Goal: Transaction & Acquisition: Purchase product/service

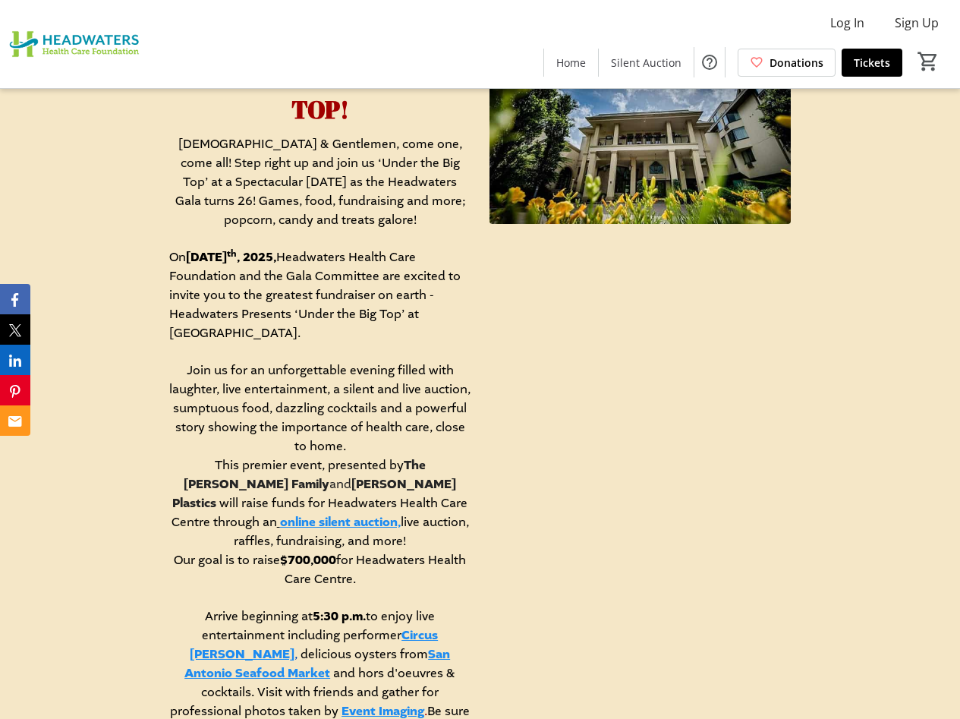
scroll to position [759, 0]
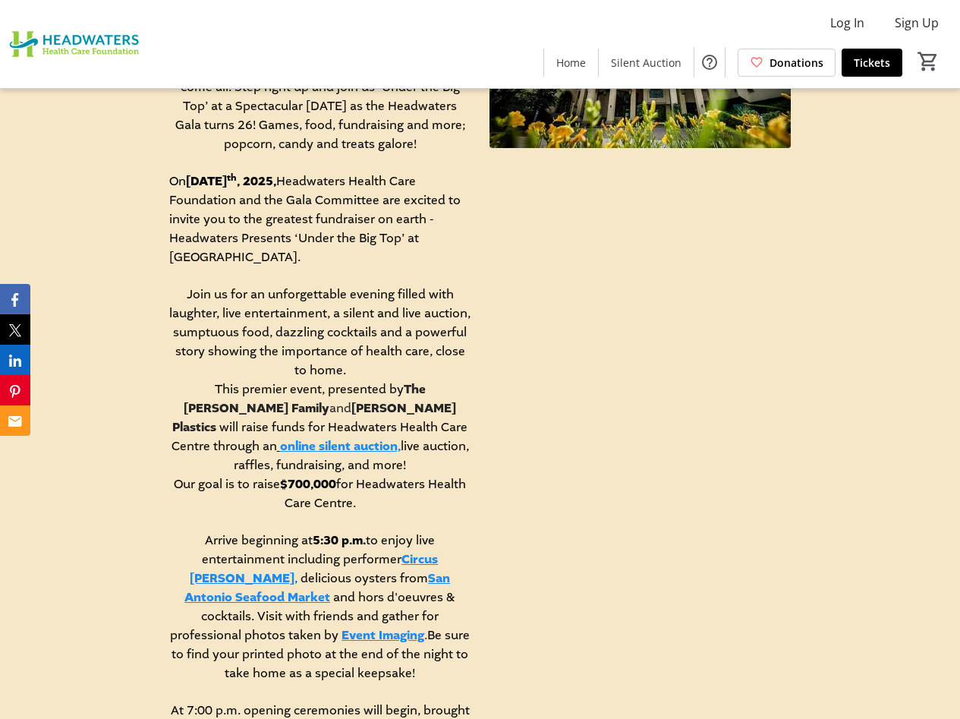
click at [401, 438] on link "online silent auction," at bounding box center [340, 446] width 121 height 17
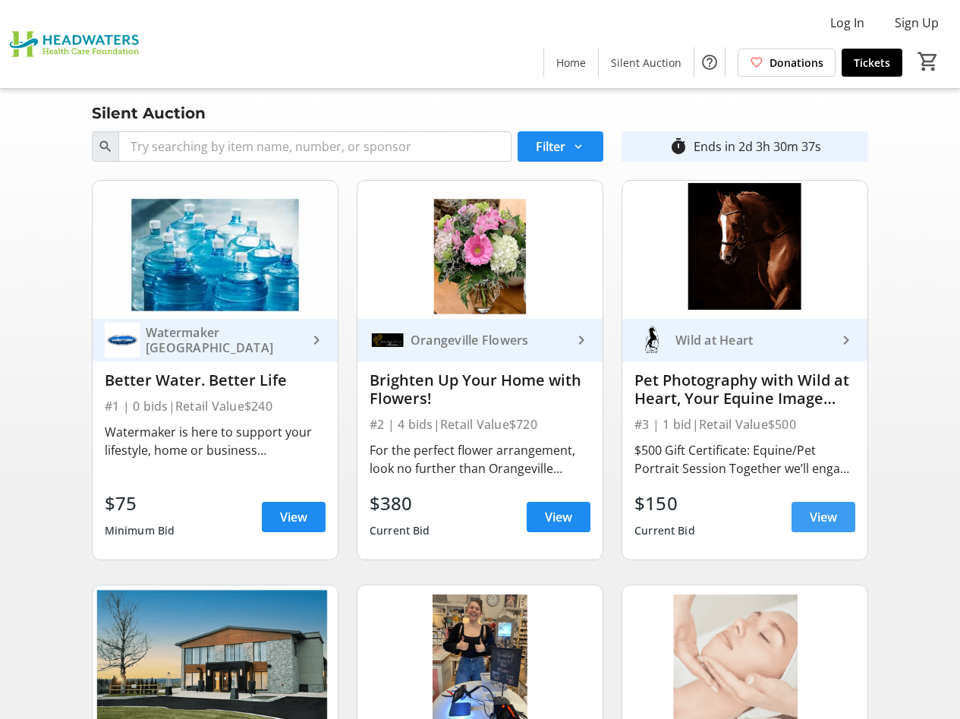
click at [813, 515] on span "View" at bounding box center [823, 517] width 27 height 18
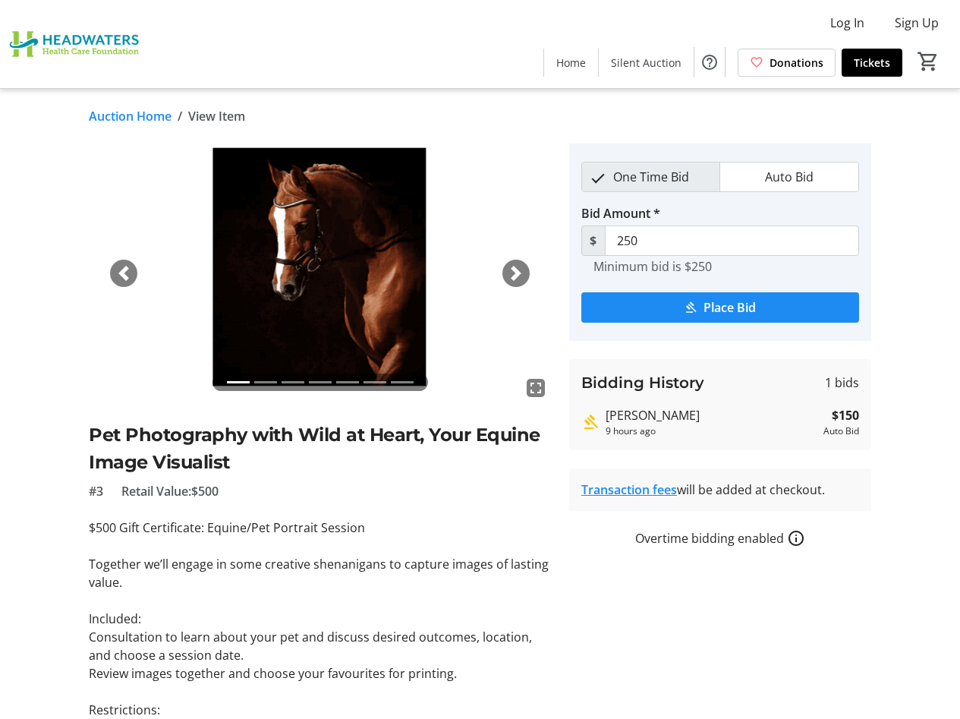
click at [519, 275] on span "button" at bounding box center [516, 273] width 15 height 15
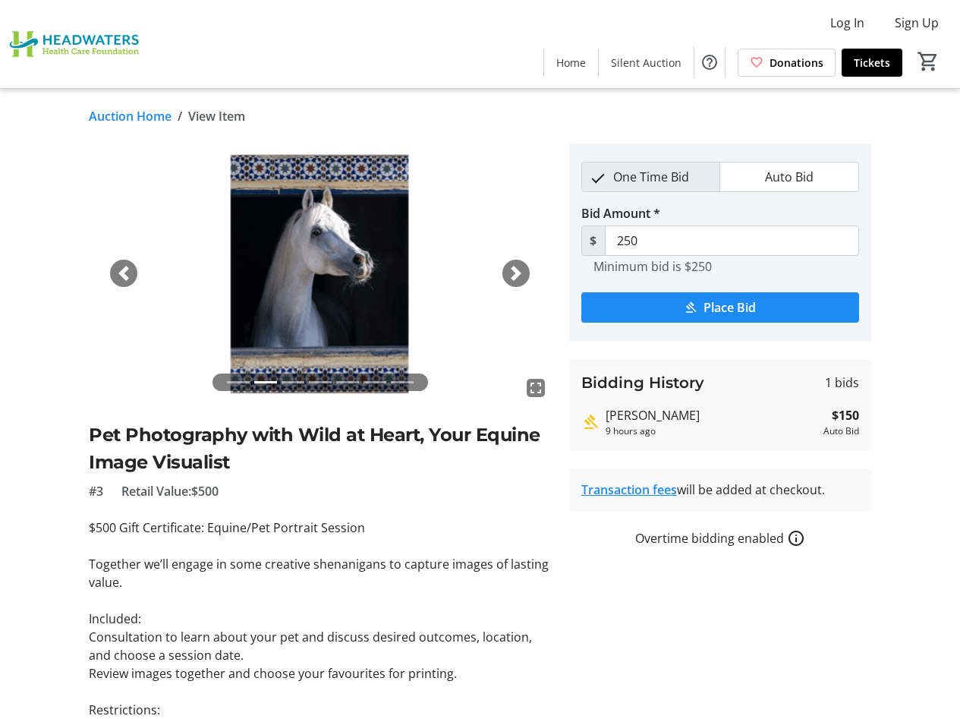
click at [519, 275] on span "button" at bounding box center [516, 273] width 15 height 15
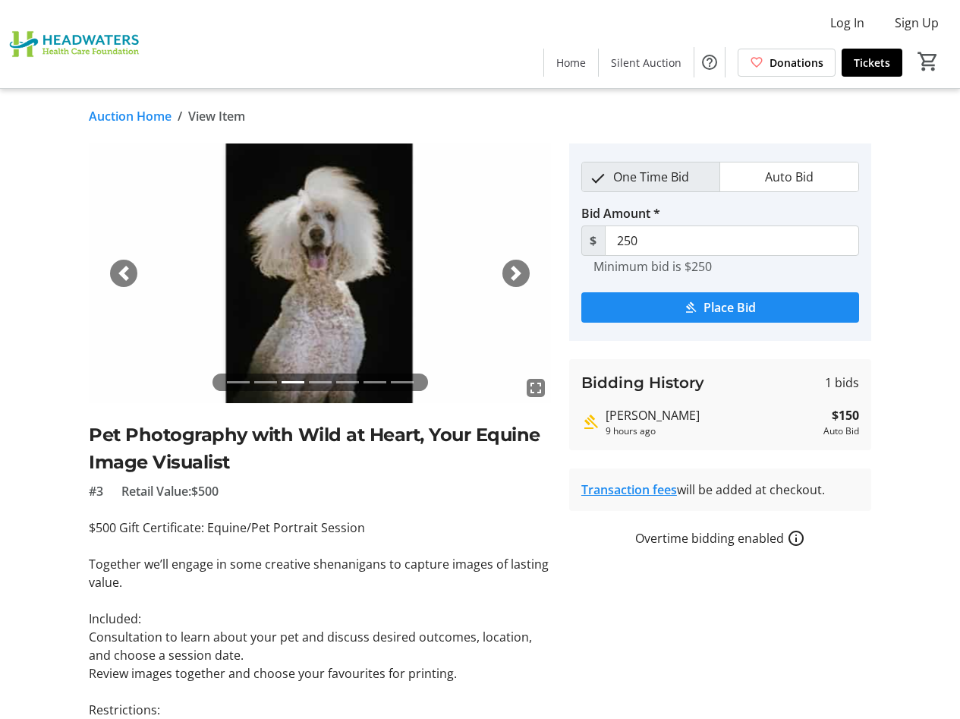
click at [519, 275] on span "button" at bounding box center [516, 273] width 15 height 15
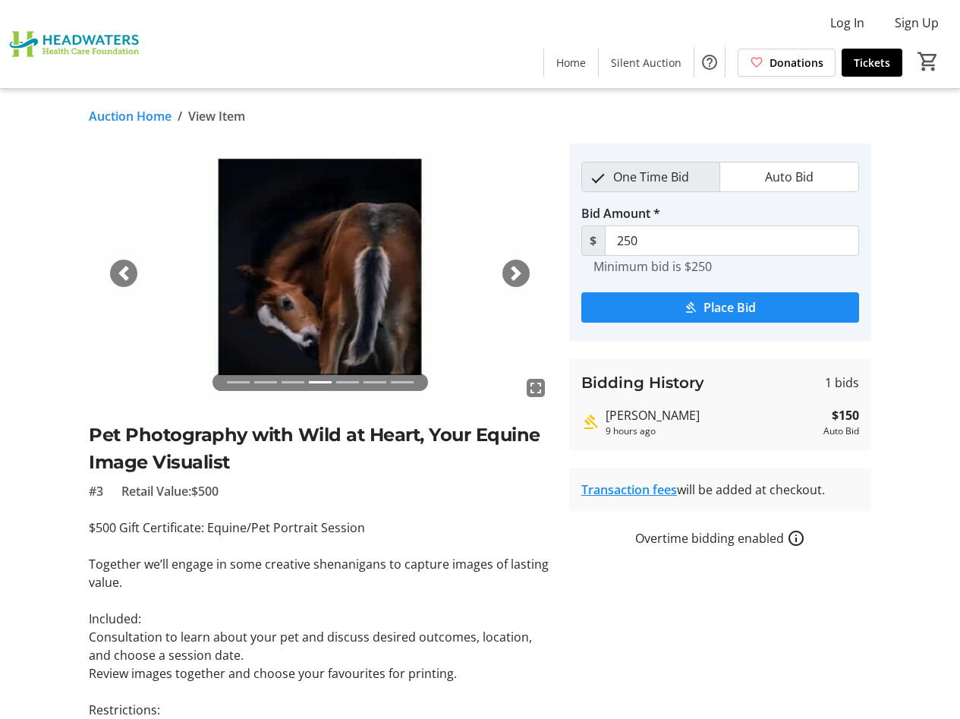
click at [519, 275] on span "button" at bounding box center [516, 273] width 15 height 15
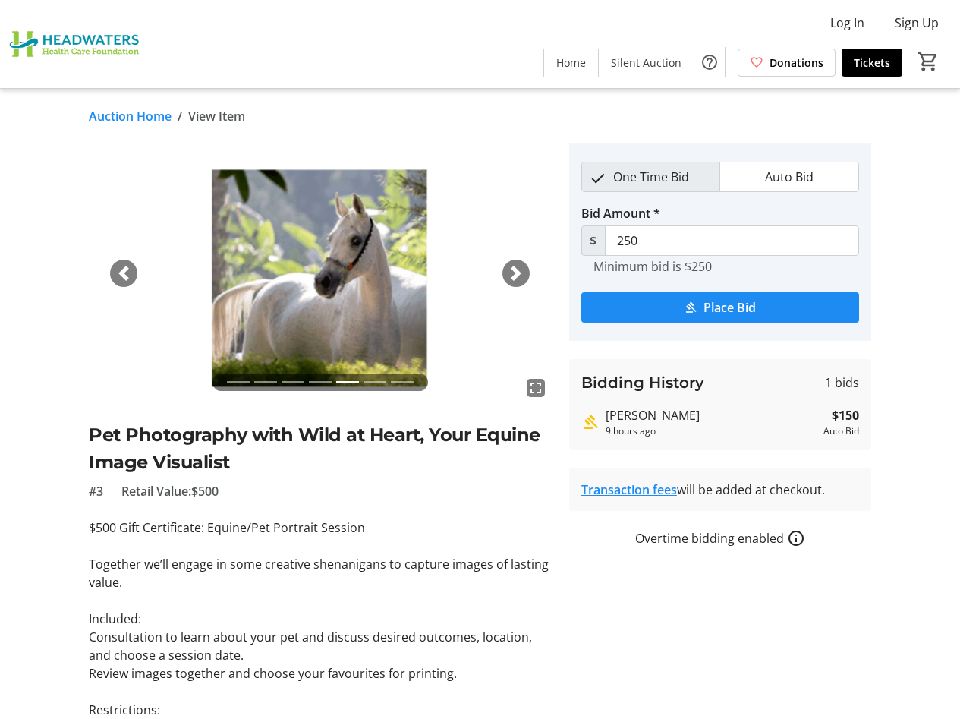
click at [519, 275] on span "button" at bounding box center [516, 273] width 15 height 15
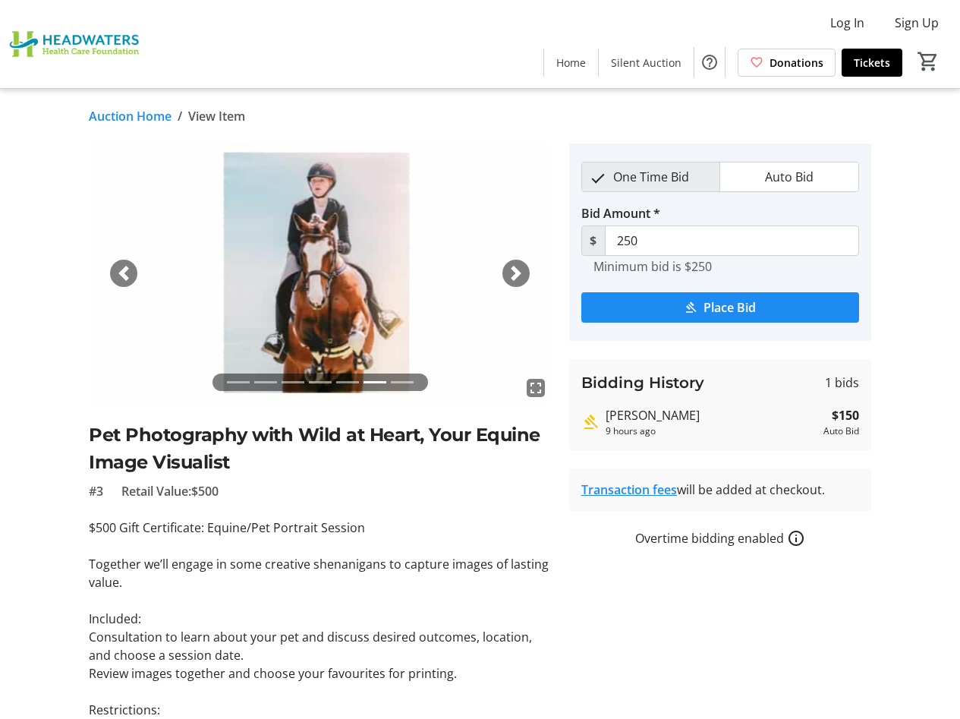
click at [519, 275] on span "button" at bounding box center [516, 273] width 15 height 15
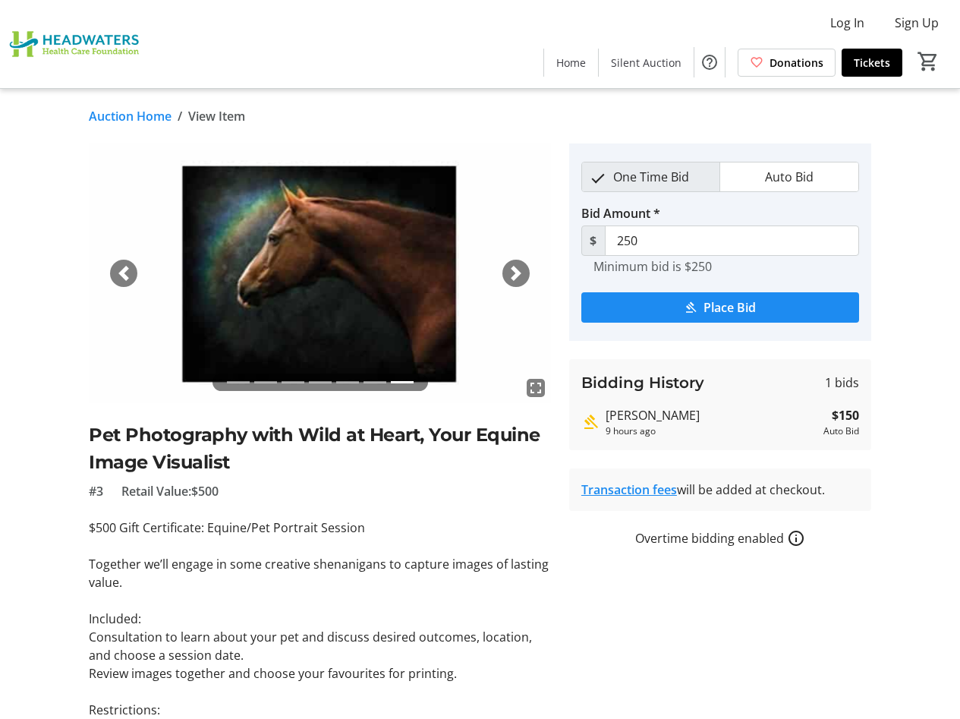
click at [519, 275] on span "button" at bounding box center [516, 273] width 15 height 15
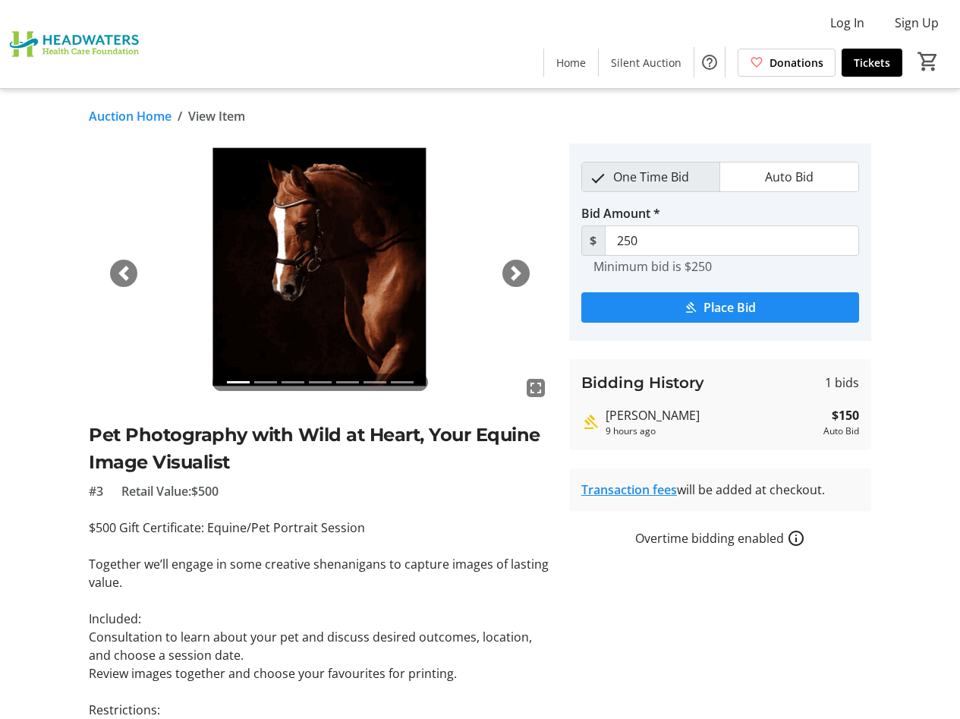
scroll to position [225, 0]
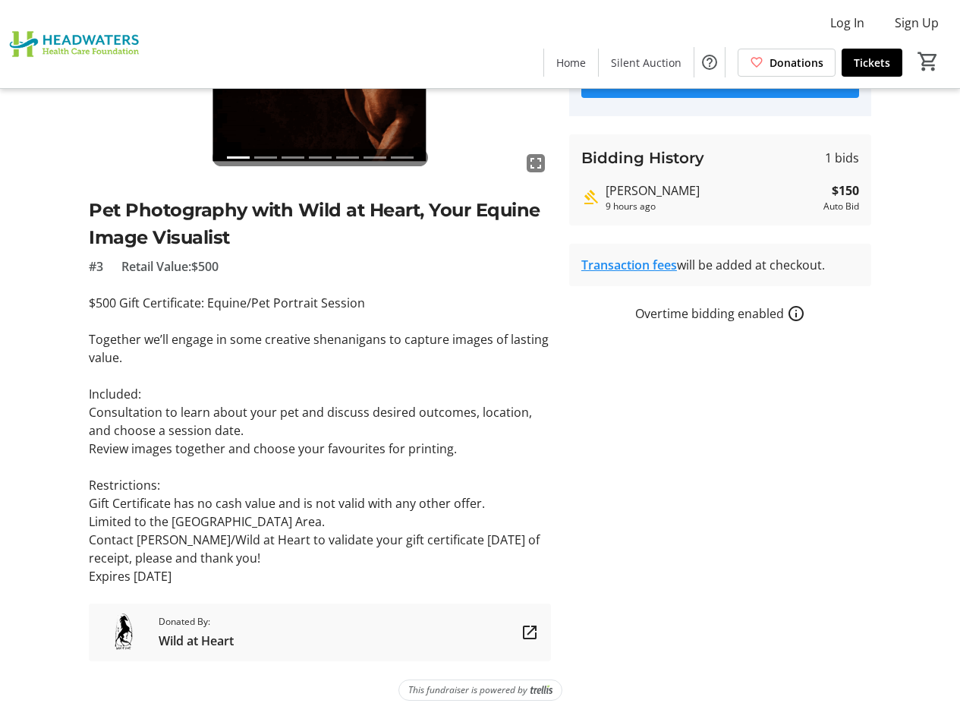
click at [796, 313] on mat-icon "How overtime bidding works for silent auctions" at bounding box center [796, 313] width 18 height 18
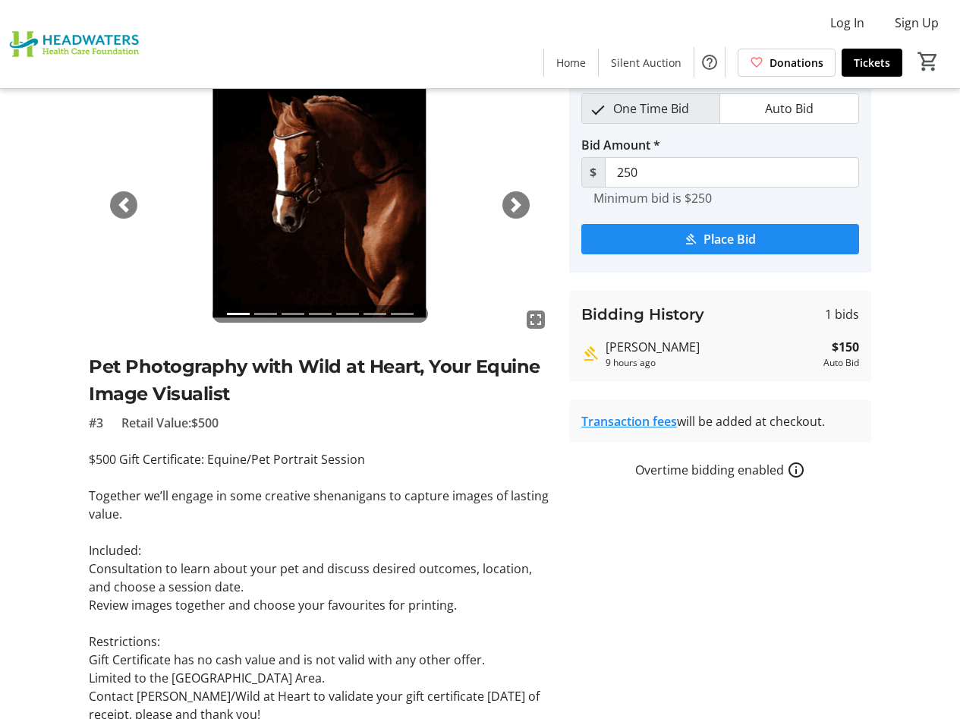
scroll to position [0, 0]
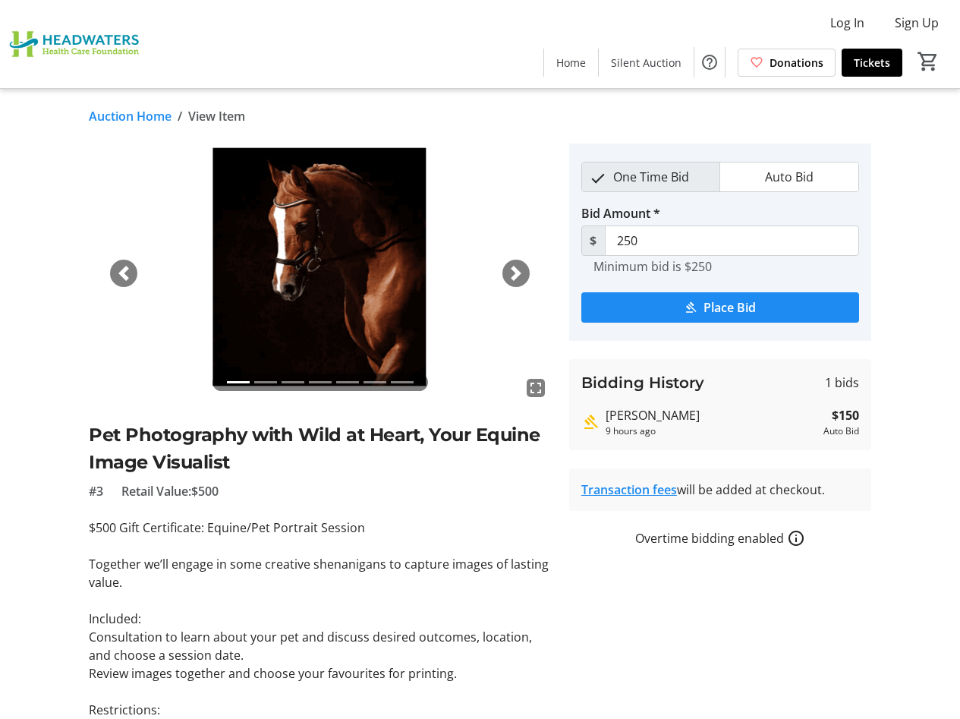
click at [518, 158] on img at bounding box center [320, 273] width 462 height 260
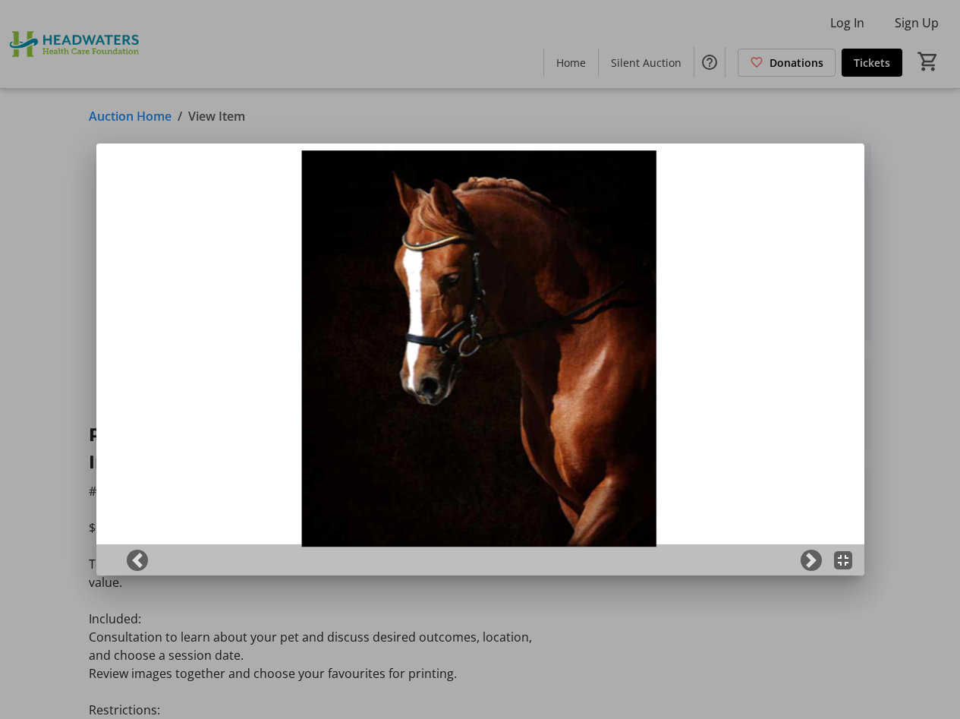
click at [897, 471] on div at bounding box center [480, 359] width 960 height 719
